Goal: Task Accomplishment & Management: Manage account settings

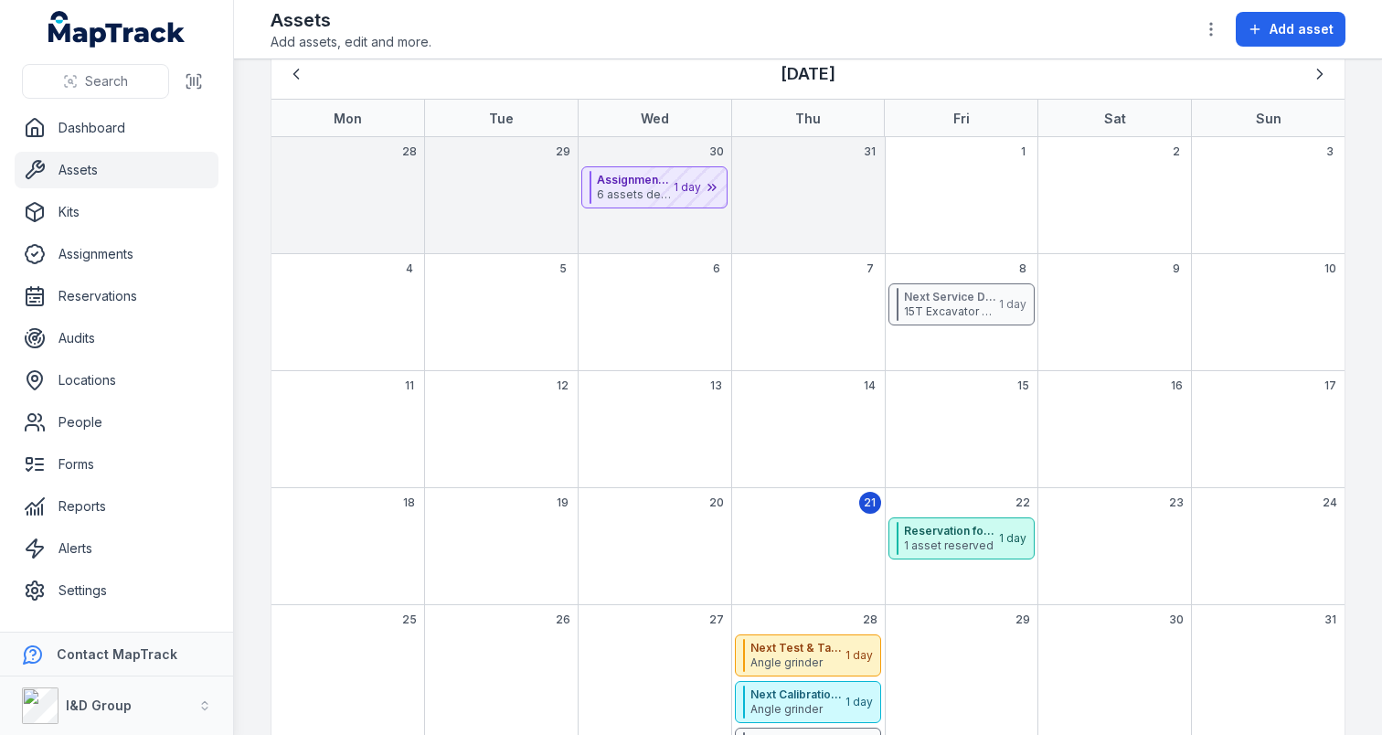
scroll to position [81, 0]
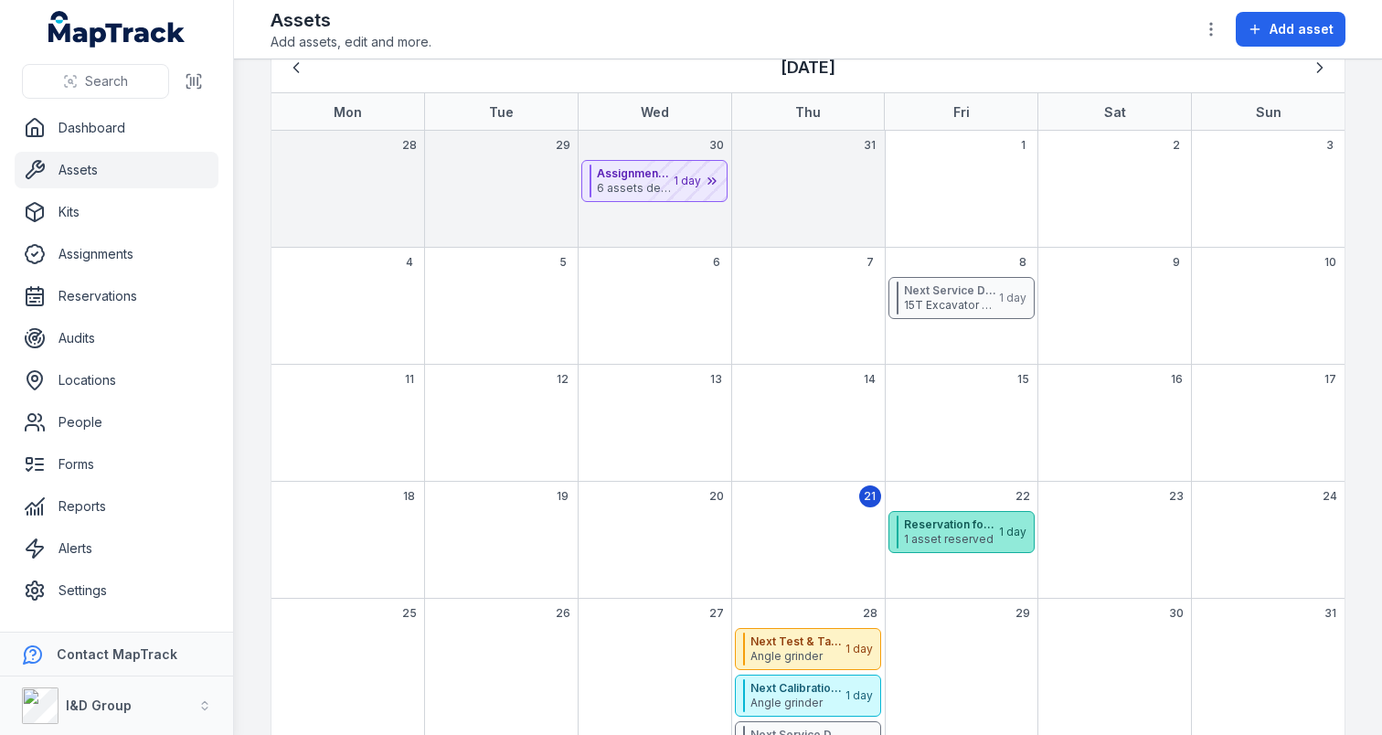
click at [928, 545] on span "1 asset reserved" at bounding box center [950, 539] width 93 height 15
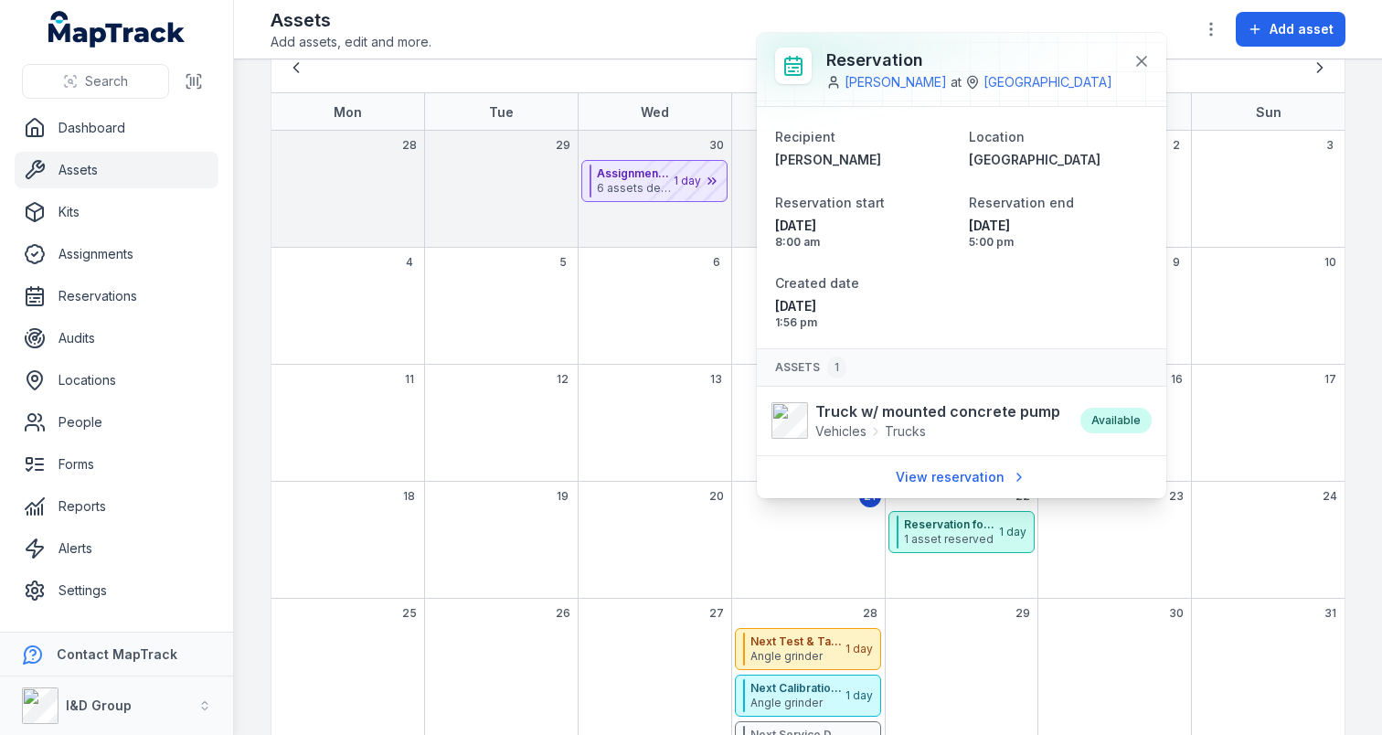
click at [569, 456] on div "12" at bounding box center [501, 423] width 154 height 117
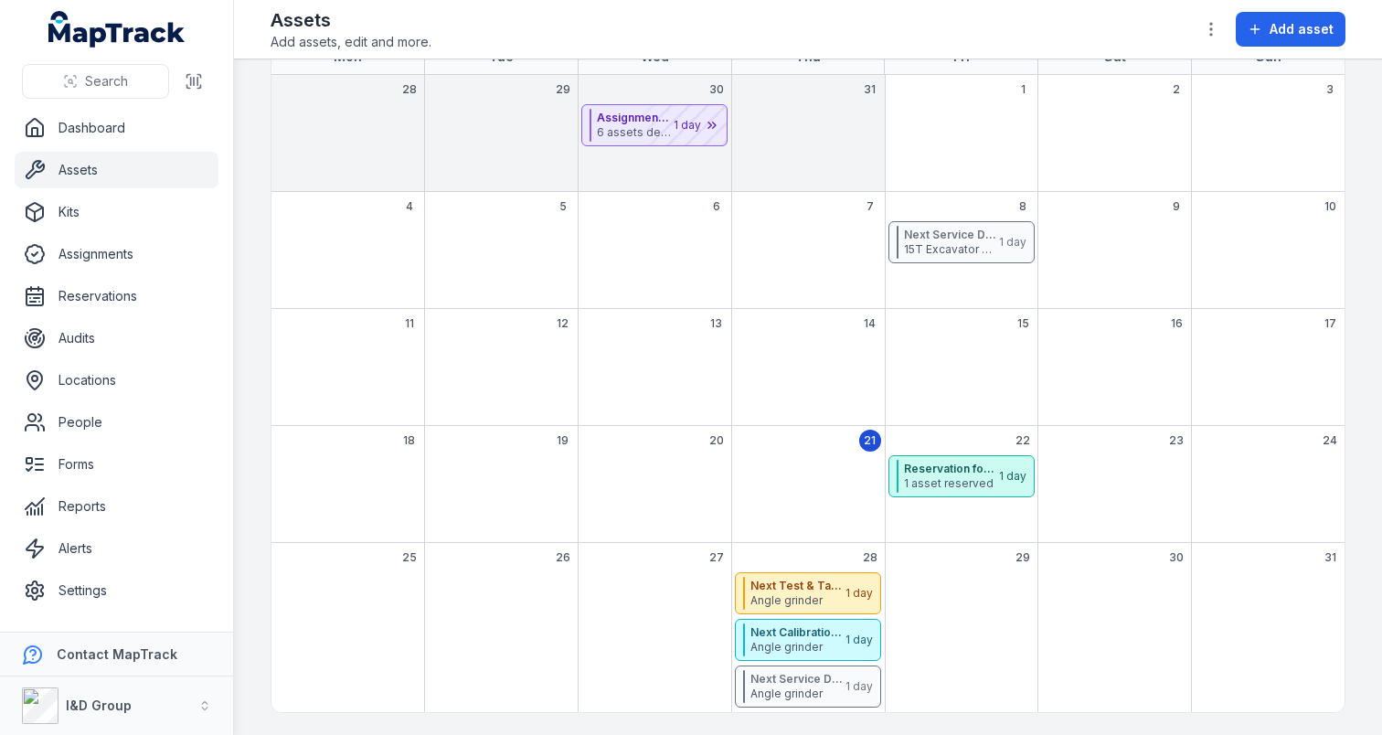
scroll to position [88, 0]
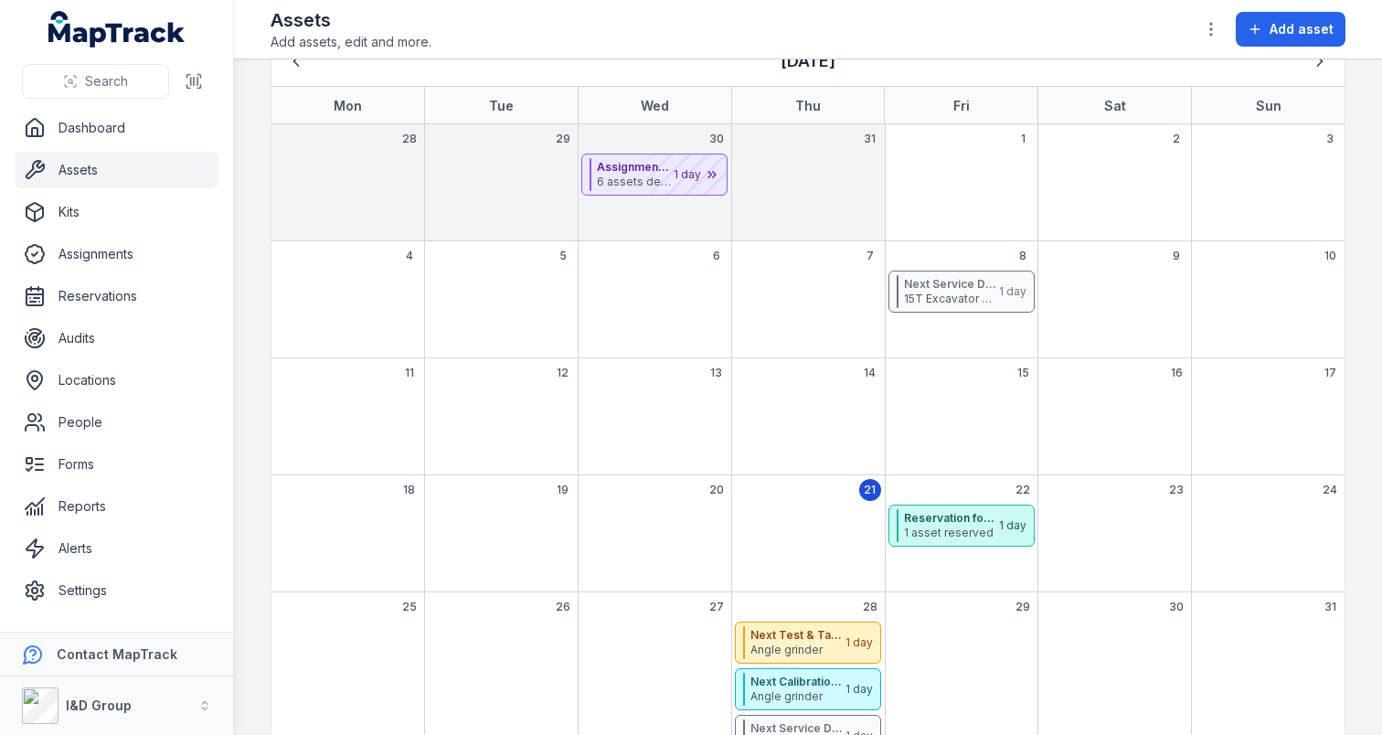
click at [69, 171] on link "Assets" at bounding box center [117, 170] width 204 height 37
click at [1199, 35] on button "button" at bounding box center [1210, 29] width 35 height 35
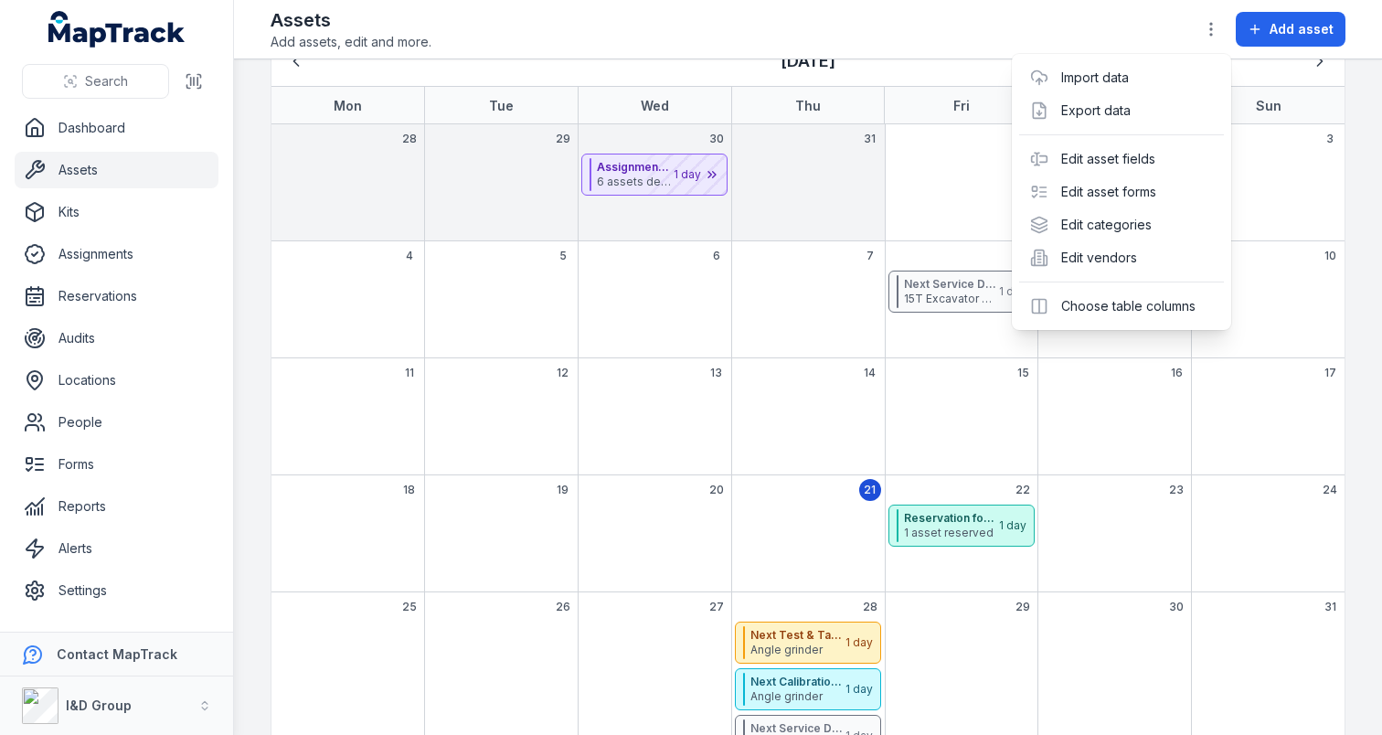
click at [122, 178] on div "Search Dashboard Assets Kits Assignments Reservations Audits Locations People F…" at bounding box center [691, 367] width 1382 height 735
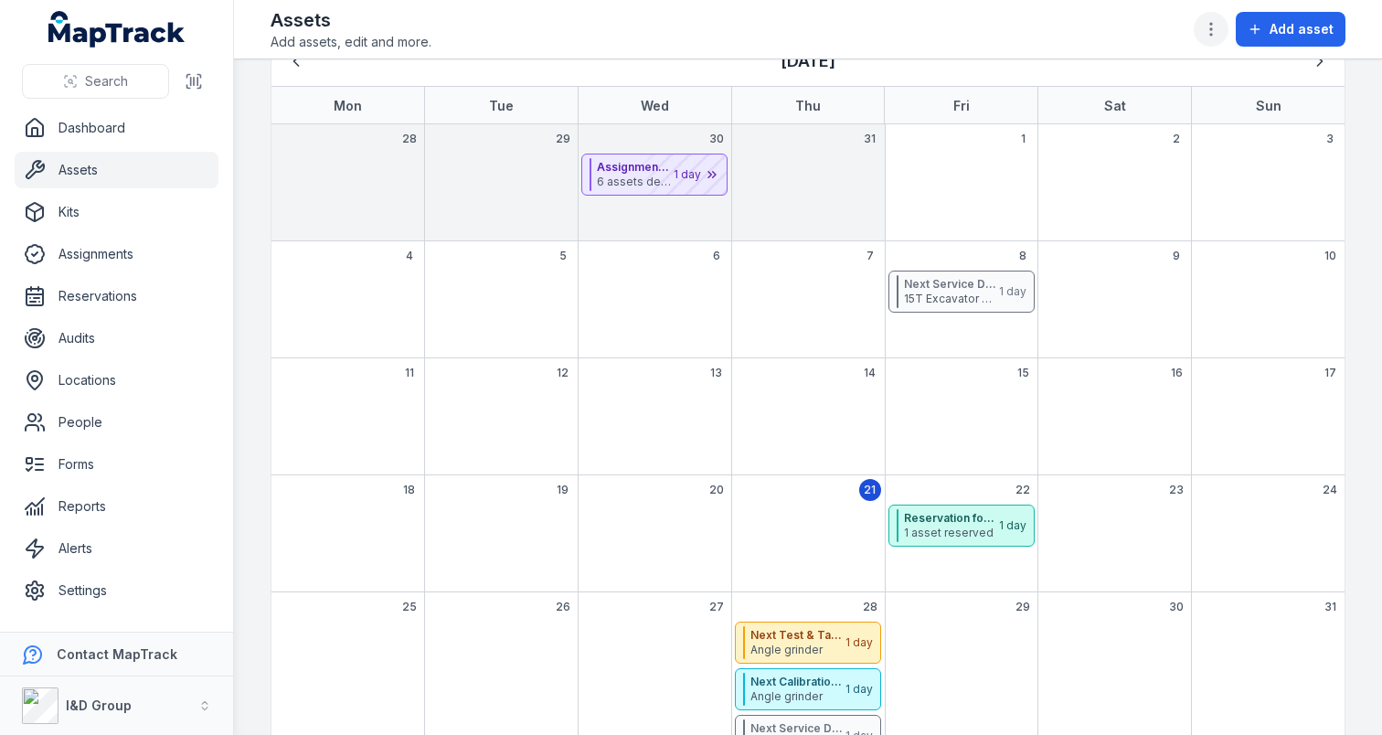
click at [1203, 23] on icon "button" at bounding box center [1211, 29] width 18 height 18
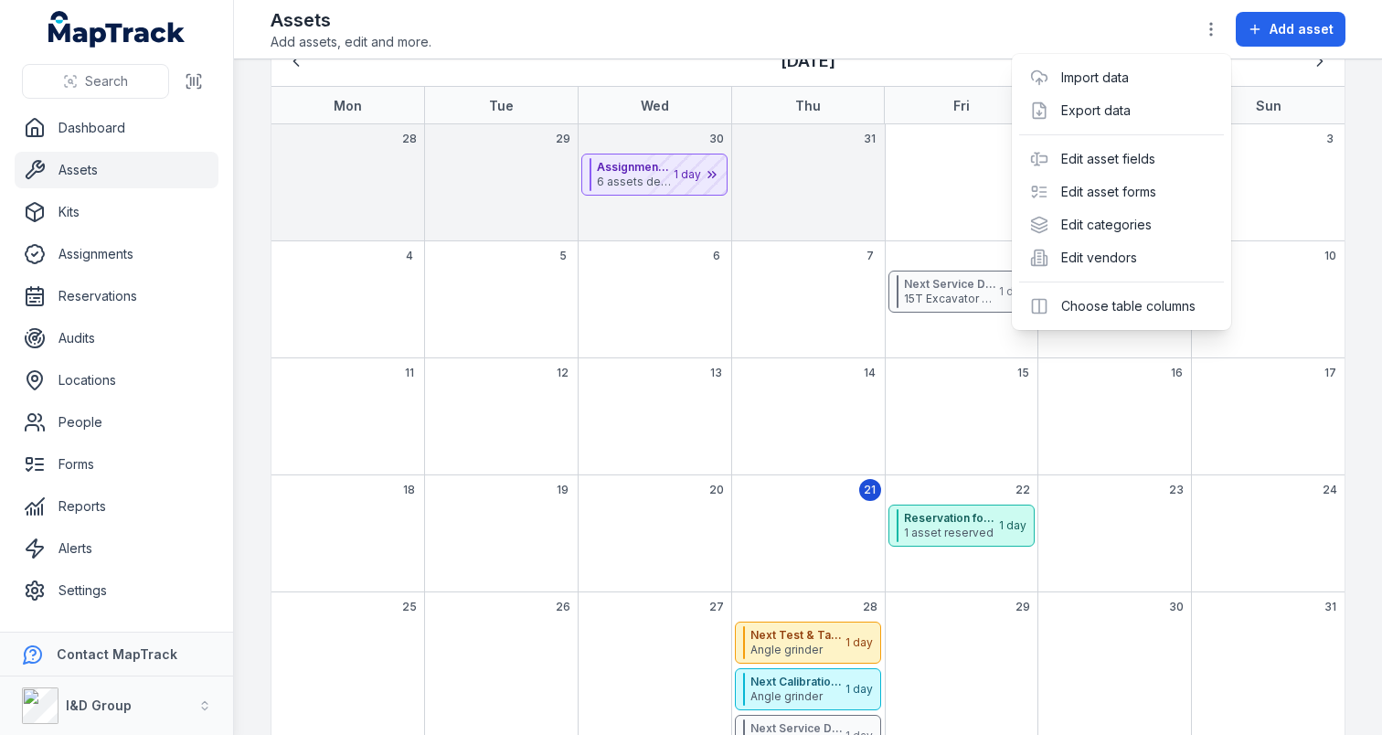
click at [1114, 27] on div "Assets Add assets, edit and more. Add asset" at bounding box center [807, 29] width 1075 height 44
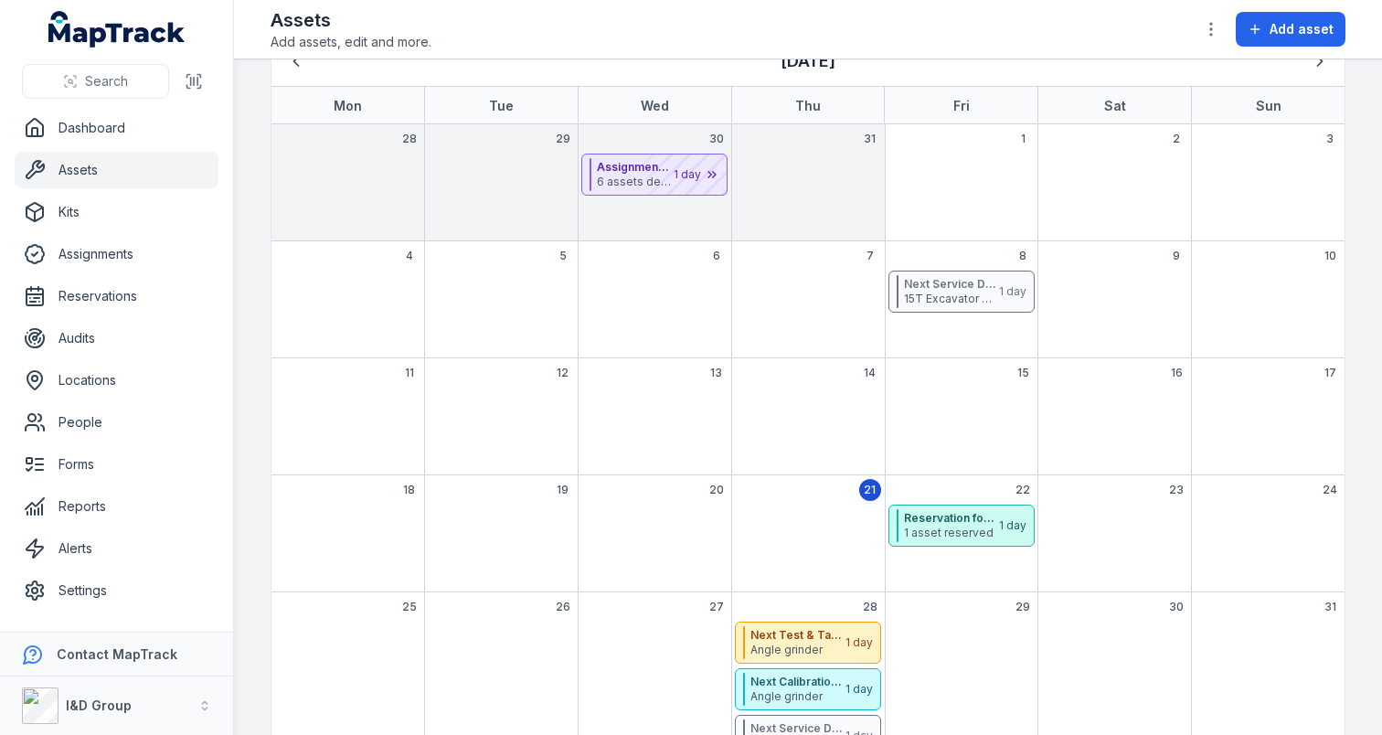
scroll to position [0, 0]
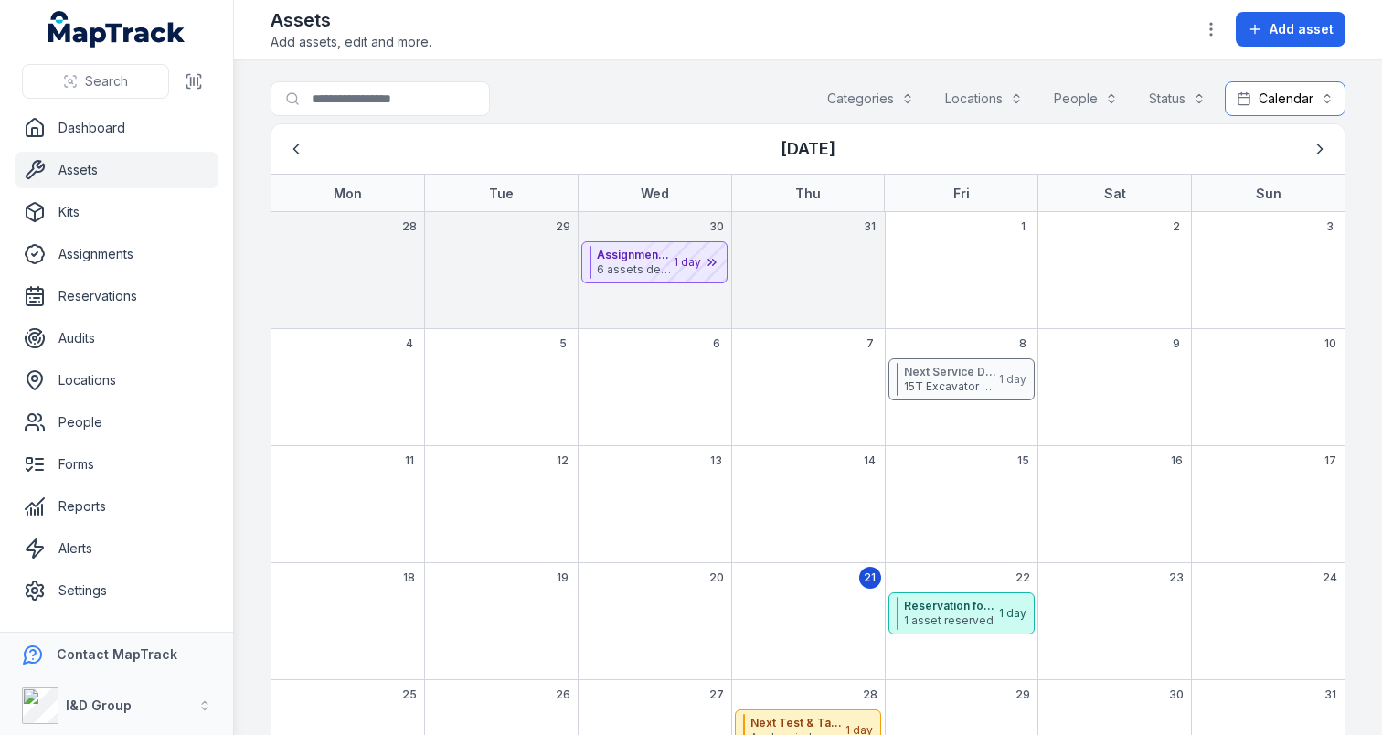
click at [1317, 90] on button "Calendar ********" at bounding box center [1284, 98] width 121 height 35
click at [1271, 130] on div "Table" at bounding box center [1275, 144] width 137 height 33
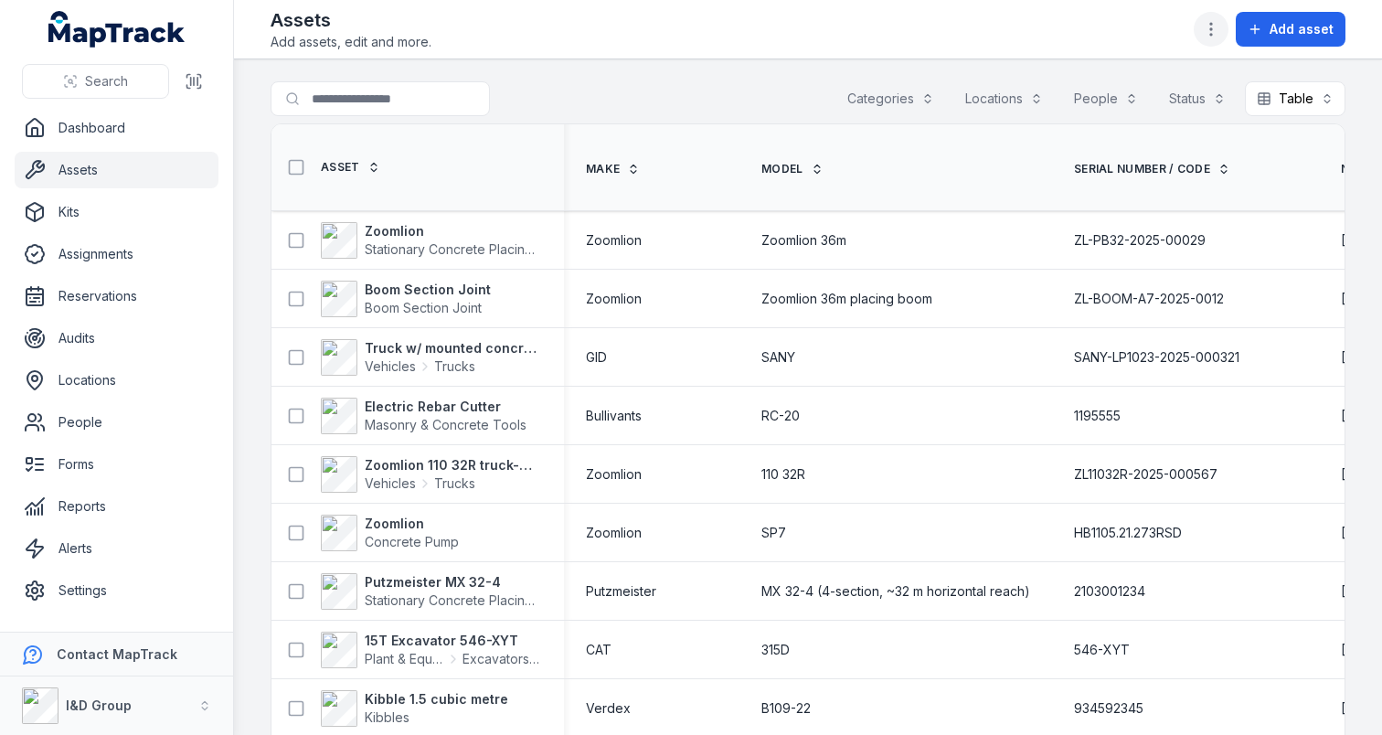
click at [1212, 34] on circle "button" at bounding box center [1211, 35] width 2 height 2
